Goal: Information Seeking & Learning: Learn about a topic

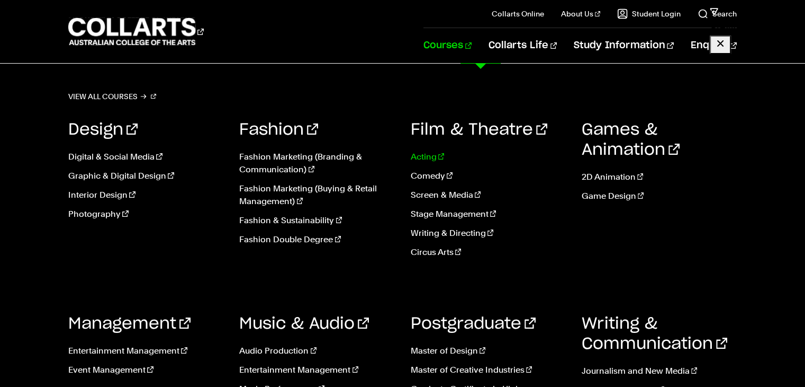
click at [426, 158] on link "Acting" at bounding box center [488, 156] width 155 height 13
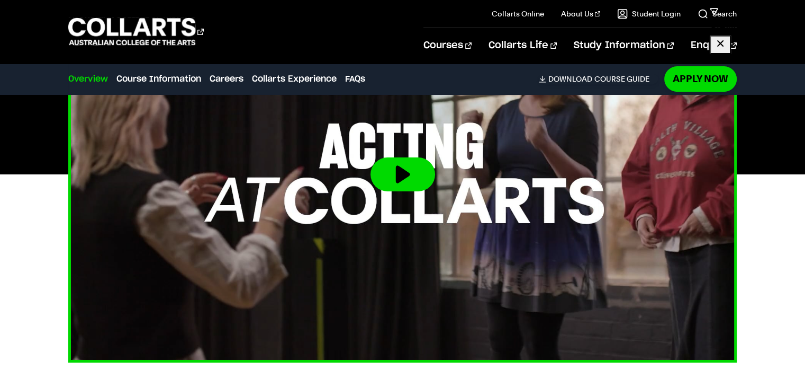
scroll to position [318, 0]
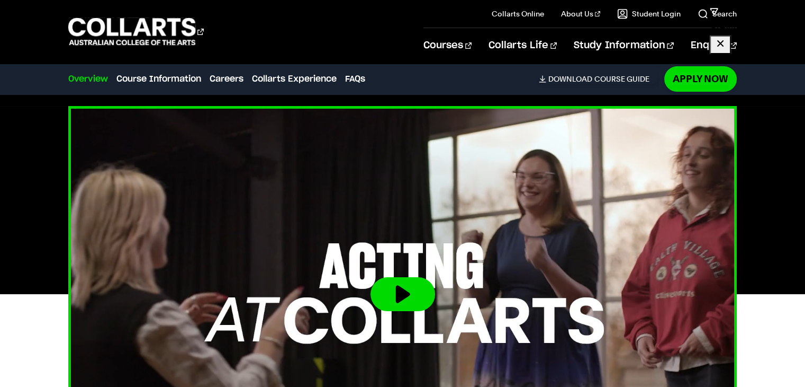
click at [400, 312] on img at bounding box center [402, 294] width 735 height 414
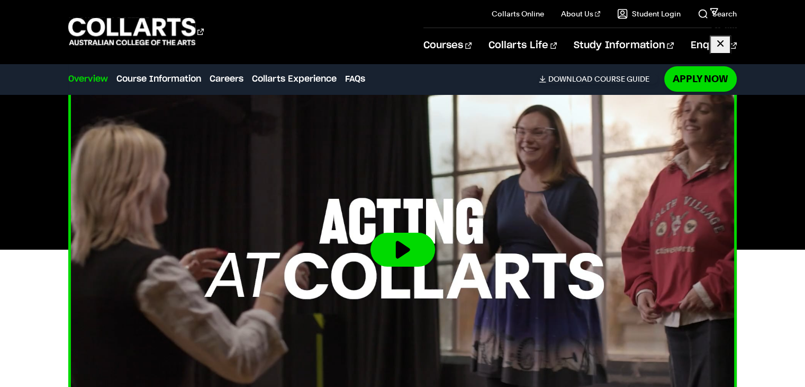
scroll to position [424, 0]
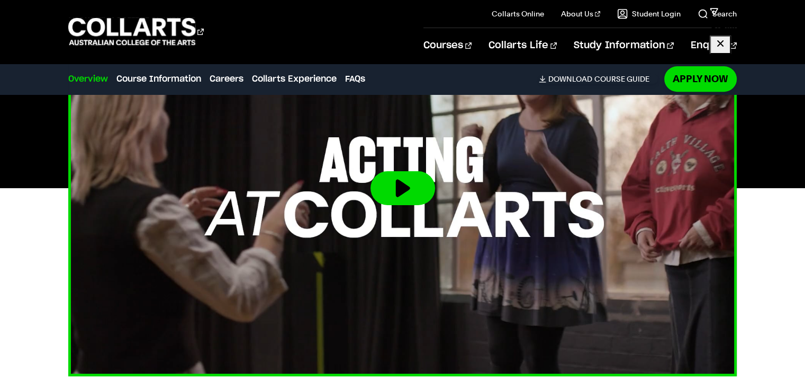
click at [389, 188] on button at bounding box center [403, 188] width 65 height 34
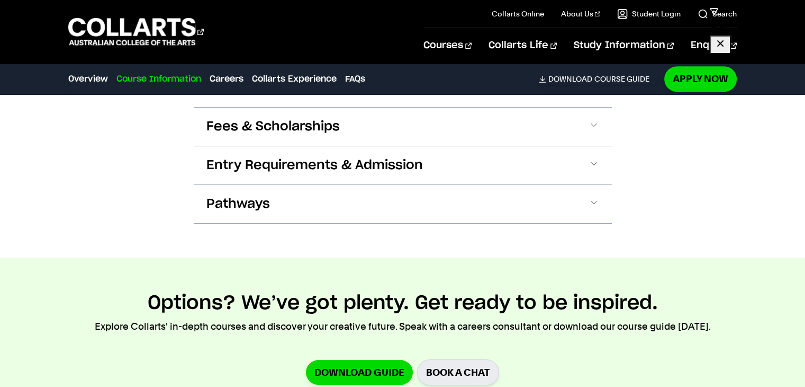
scroll to position [953, 0]
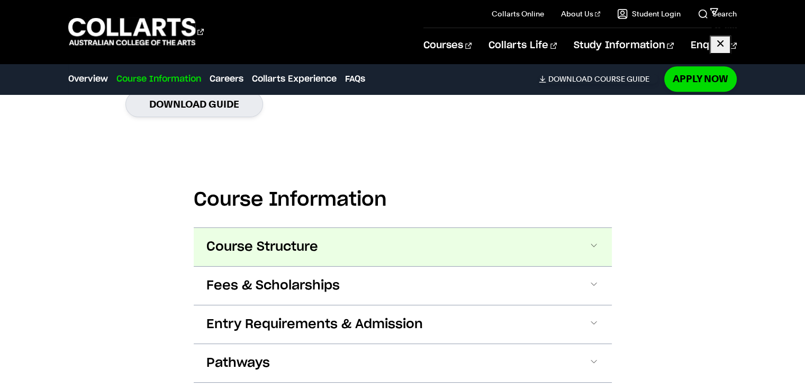
click at [357, 242] on button "Course Structure" at bounding box center [403, 247] width 418 height 38
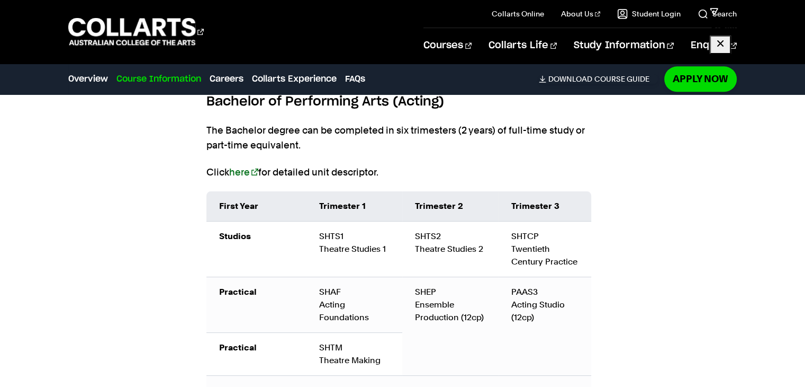
scroll to position [978, 0]
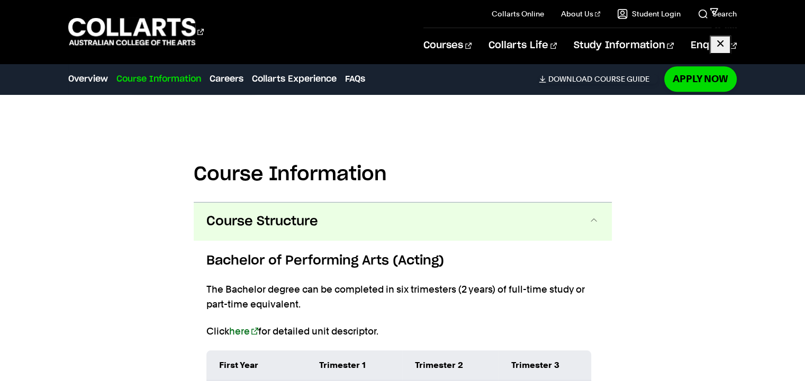
click at [412, 211] on button "Course Structure" at bounding box center [403, 221] width 418 height 38
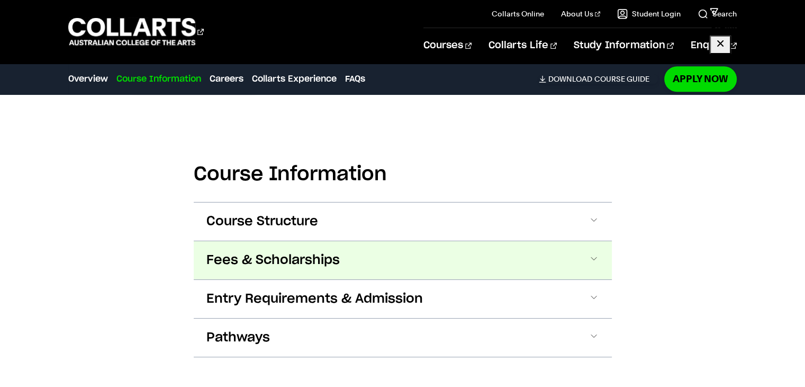
click at [339, 252] on span "Fees & Scholarships" at bounding box center [272, 259] width 133 height 17
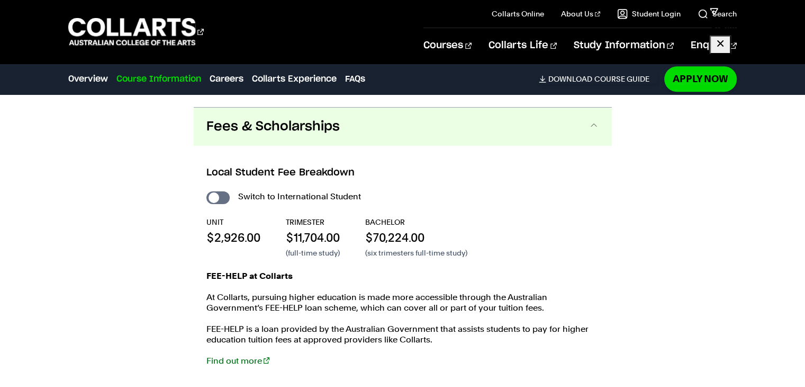
scroll to position [1123, 0]
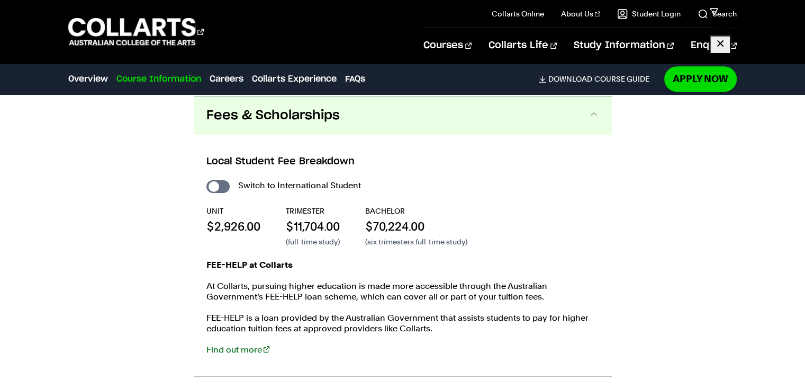
click at [366, 124] on button "Fees & Scholarships" at bounding box center [403, 115] width 418 height 38
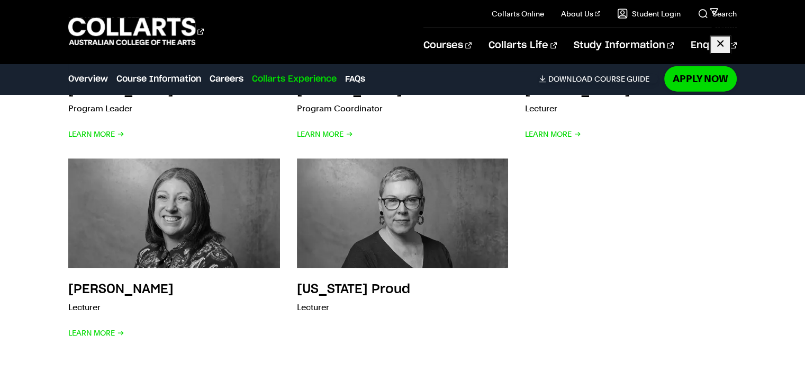
scroll to position [2817, 0]
